Goal: Navigation & Orientation: Understand site structure

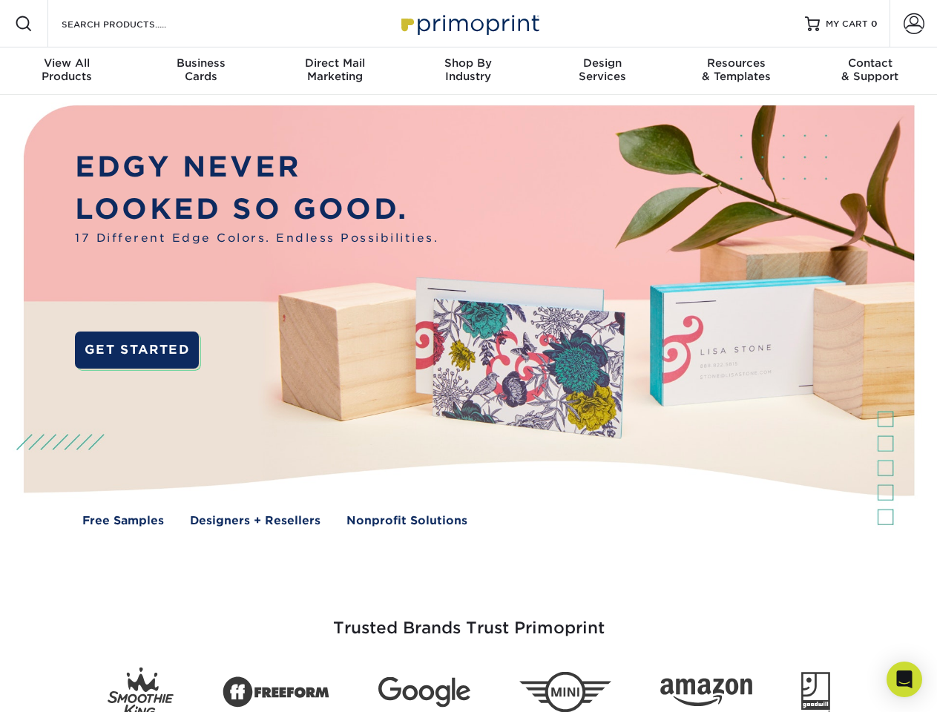
click at [468, 356] on img at bounding box center [467, 327] width 927 height 464
click at [24, 24] on span at bounding box center [24, 24] width 18 height 18
click at [913, 24] on span at bounding box center [914, 23] width 21 height 21
click at [67, 71] on div "View All Products" at bounding box center [67, 69] width 134 height 27
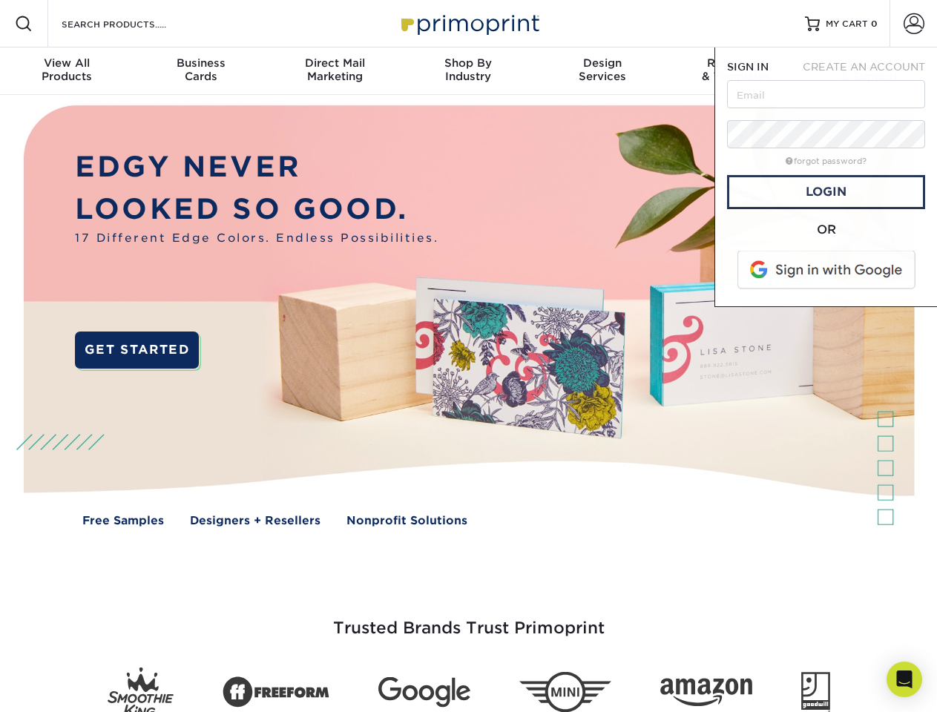
click at [200, 71] on div "Business Cards" at bounding box center [201, 69] width 134 height 27
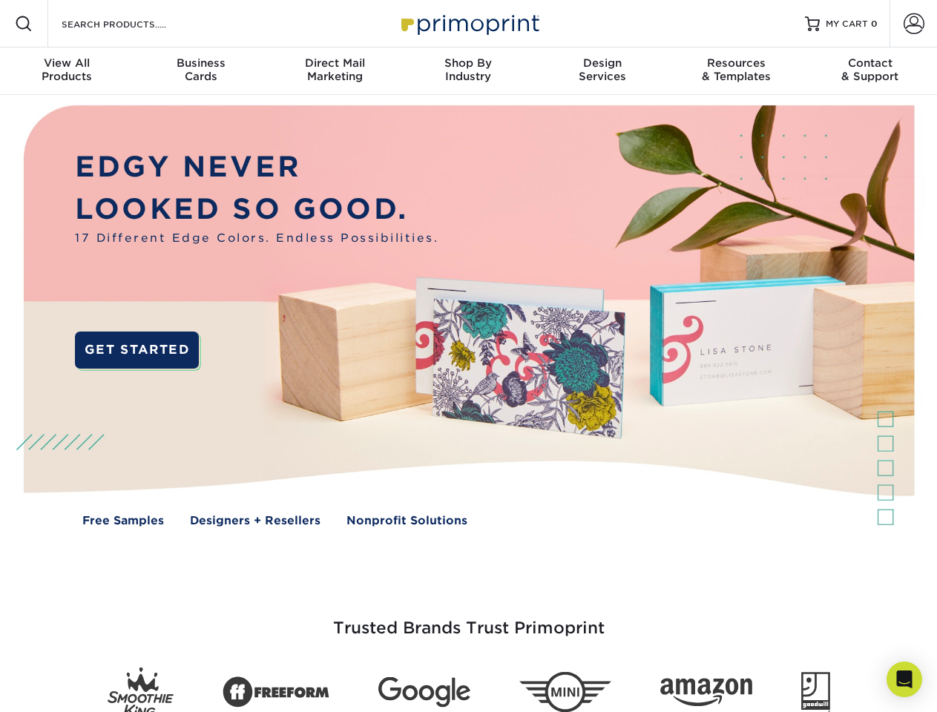
click at [335, 71] on div "Direct Mail Marketing" at bounding box center [335, 69] width 134 height 27
click at [468, 71] on div "Shop By Industry" at bounding box center [468, 69] width 134 height 27
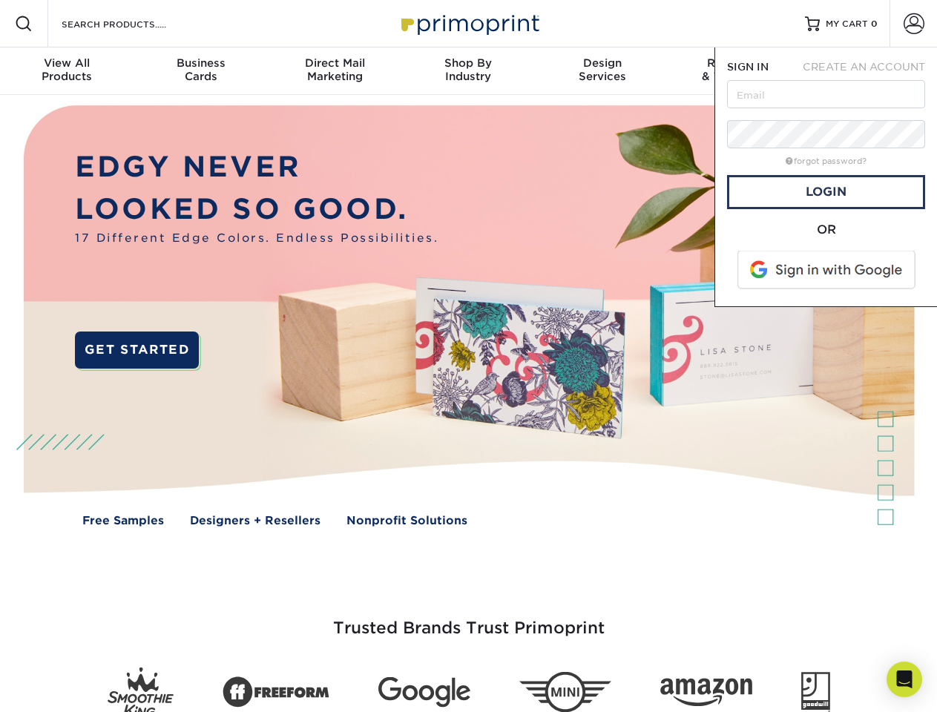
click at [602, 71] on div "Design Services" at bounding box center [603, 69] width 134 height 27
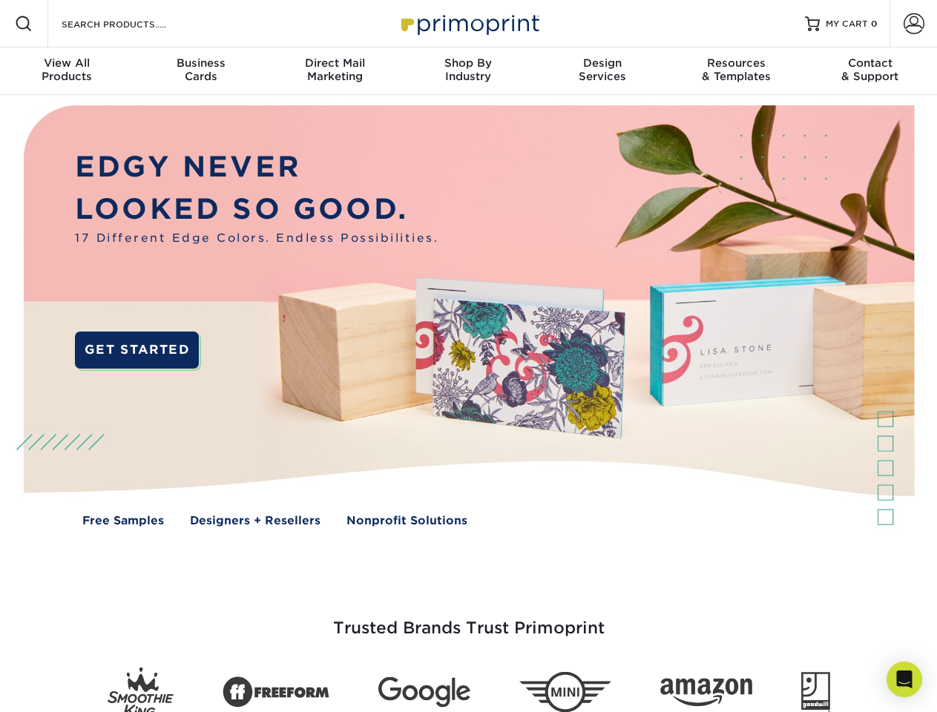
click at [736, 71] on span "SIGN IN" at bounding box center [748, 67] width 42 height 12
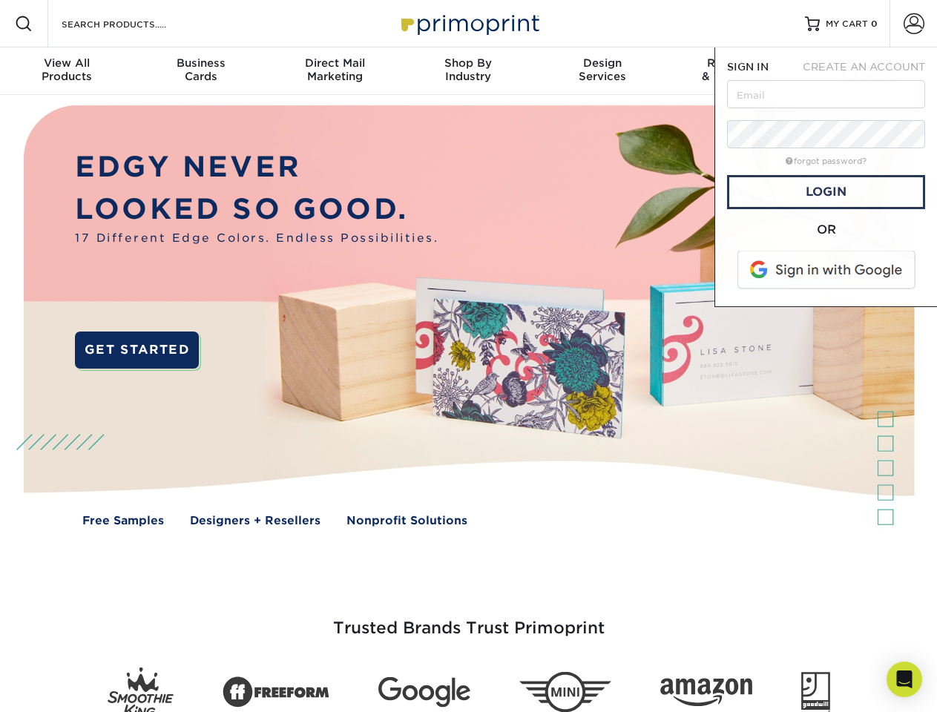
click at [870, 71] on div "Contact & Support" at bounding box center [870, 69] width 134 height 27
